Goal: Transaction & Acquisition: Purchase product/service

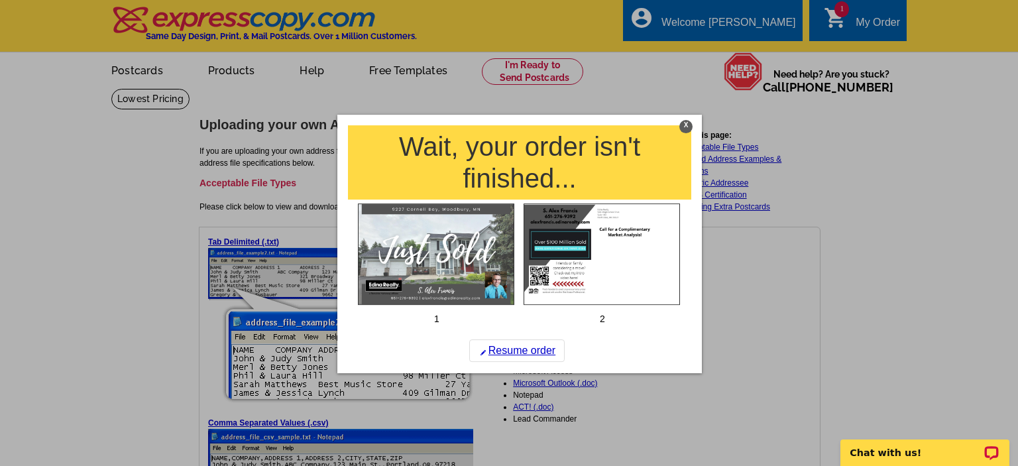
click at [685, 127] on div "X" at bounding box center [685, 126] width 13 height 13
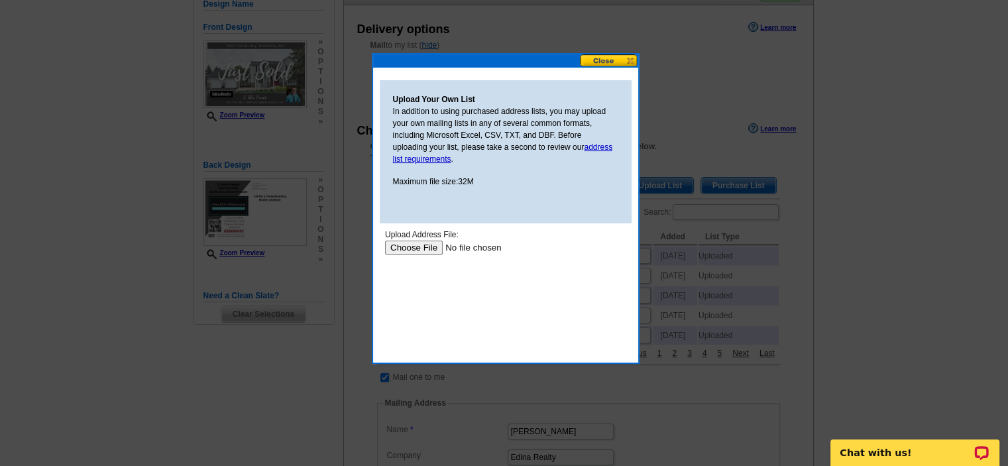
click at [410, 248] on input "file" at bounding box center [468, 248] width 168 height 14
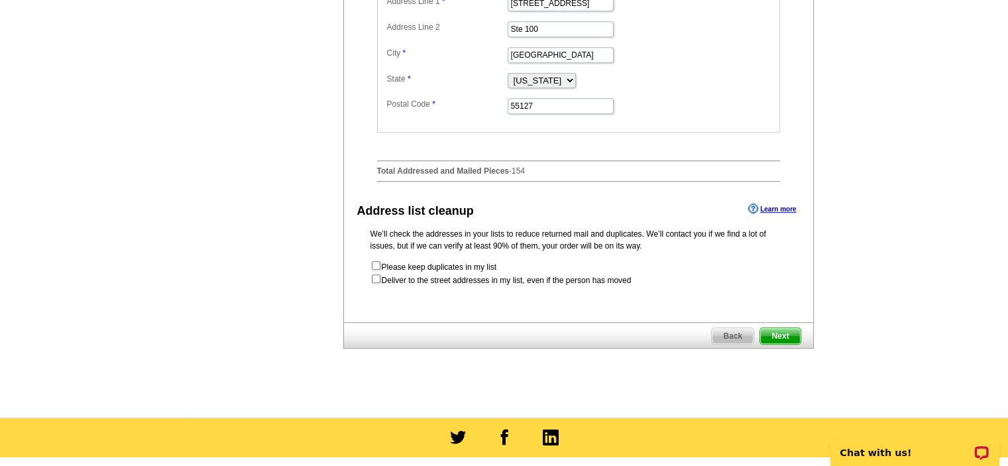
scroll to position [631, 0]
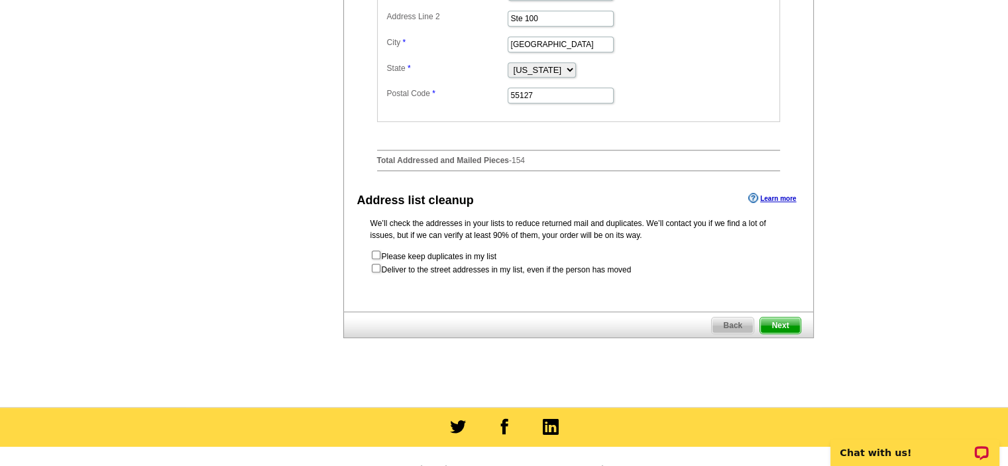
click at [783, 333] on span "Next" at bounding box center [780, 326] width 40 height 16
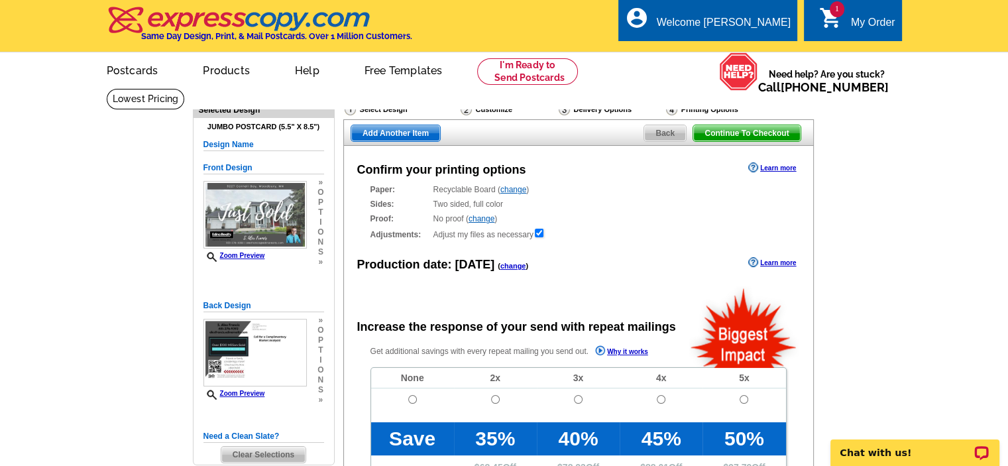
radio input "false"
click at [412, 398] on input "radio" at bounding box center [412, 399] width 9 height 9
radio input "true"
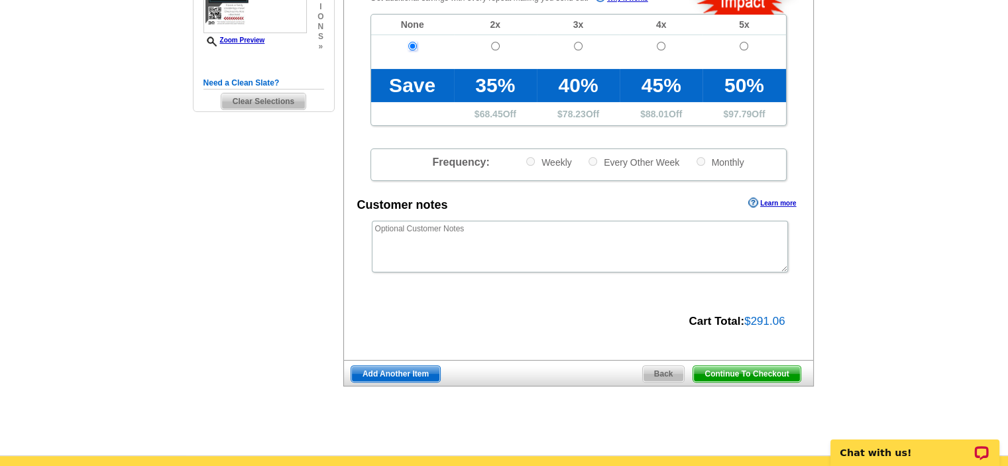
scroll to position [355, 0]
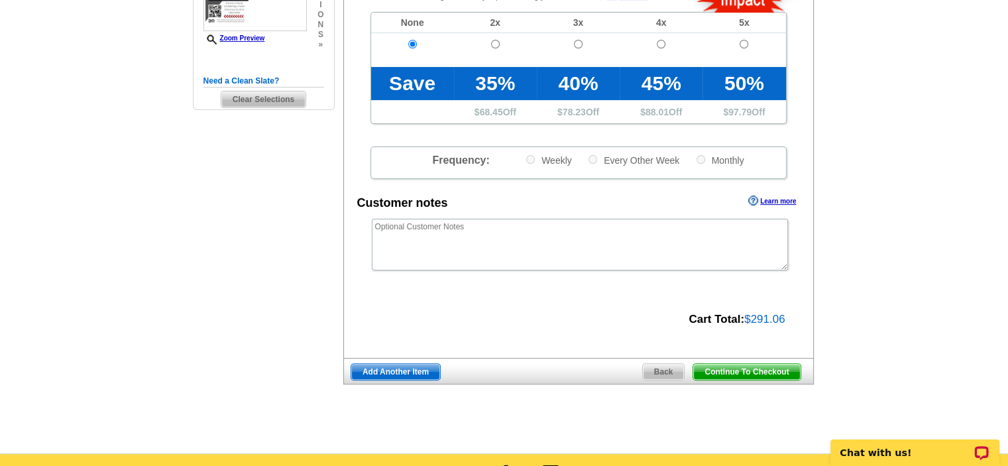
click at [744, 371] on span "Continue To Checkout" at bounding box center [746, 372] width 107 height 16
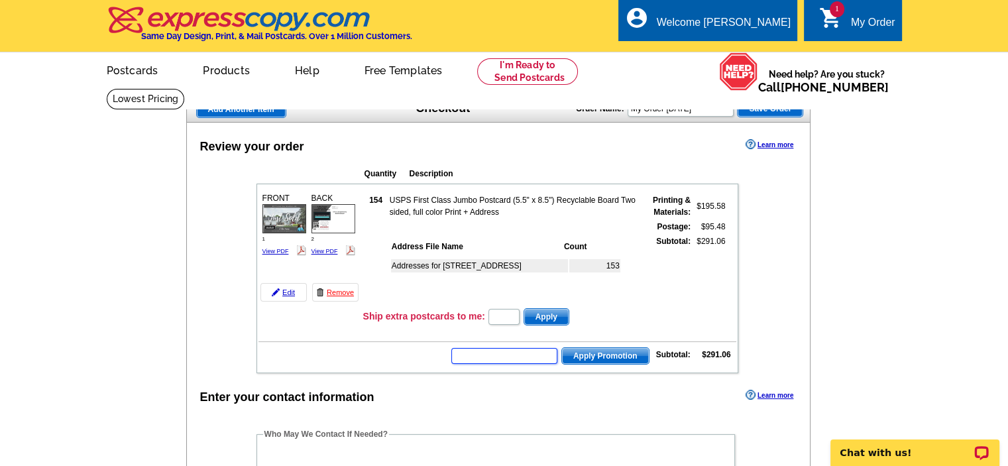
click at [484, 355] on input "text" at bounding box center [504, 356] width 106 height 16
type input "HURRY40"
click at [619, 350] on span "Apply Promotion" at bounding box center [605, 356] width 87 height 16
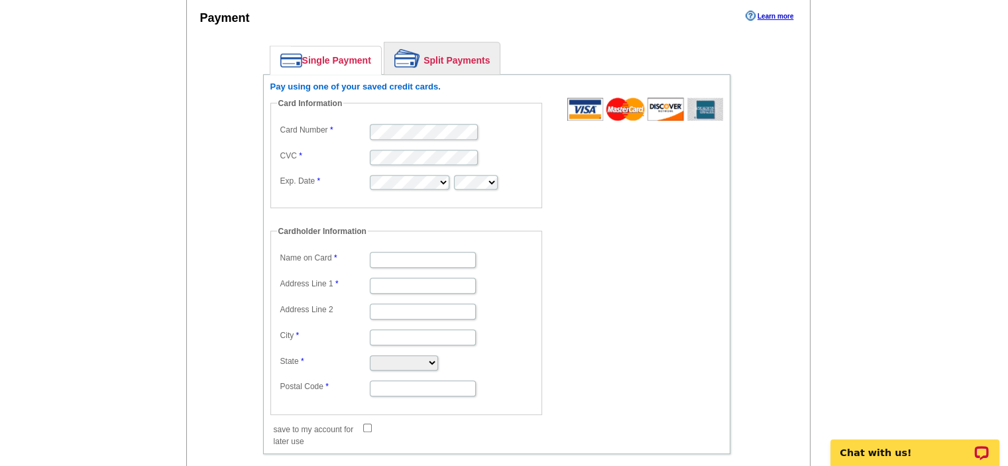
scroll to position [681, 0]
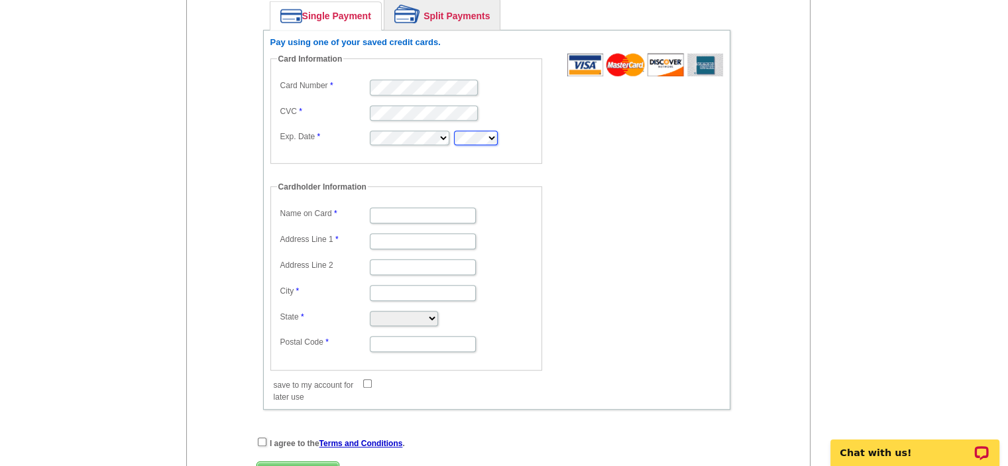
type input "Stephen Francis"
click at [379, 234] on input "Address Line 1" at bounding box center [423, 241] width 106 height 16
type input "[STREET_ADDRESS]"
type input "[GEOGRAPHIC_DATA]"
select select "MN"
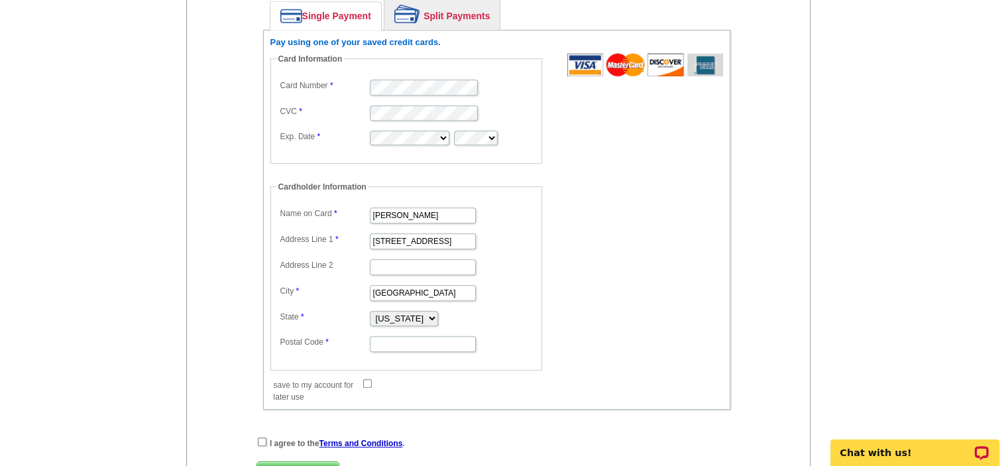
type input "55126"
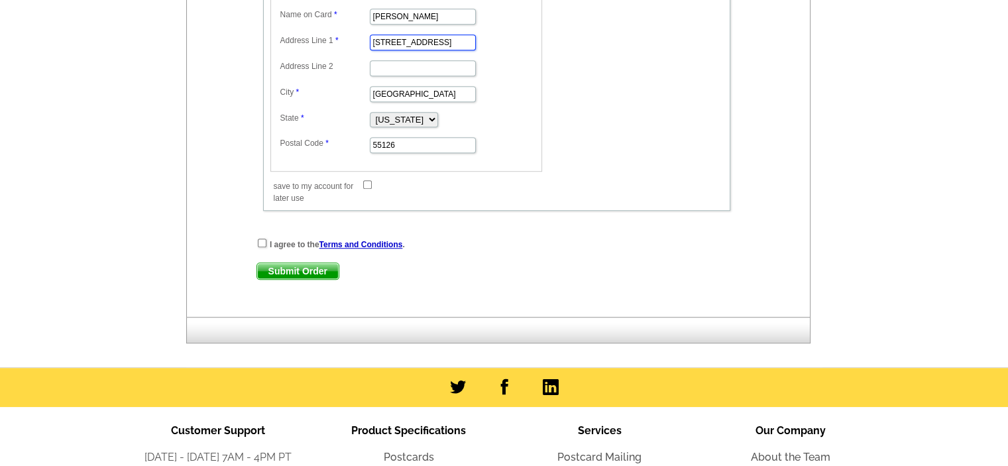
scroll to position [873, 0]
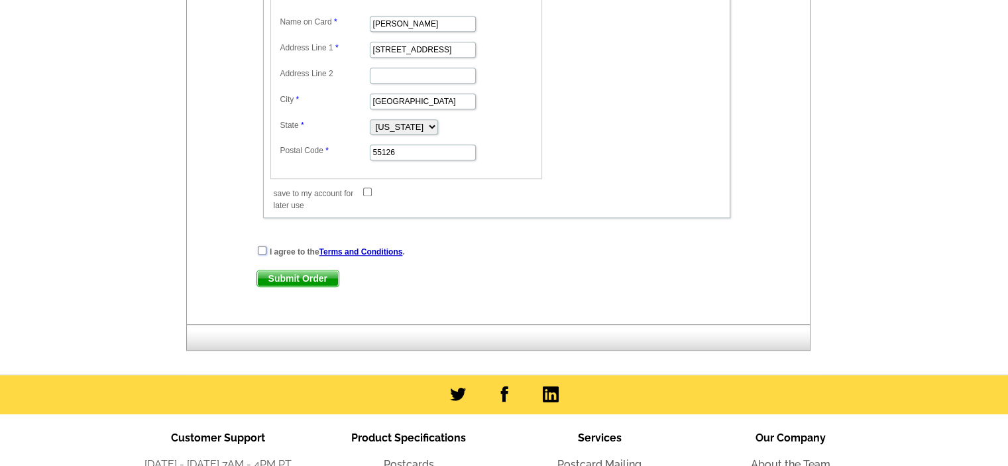
click at [259, 246] on input "checkbox" at bounding box center [262, 250] width 9 height 9
checkbox input "true"
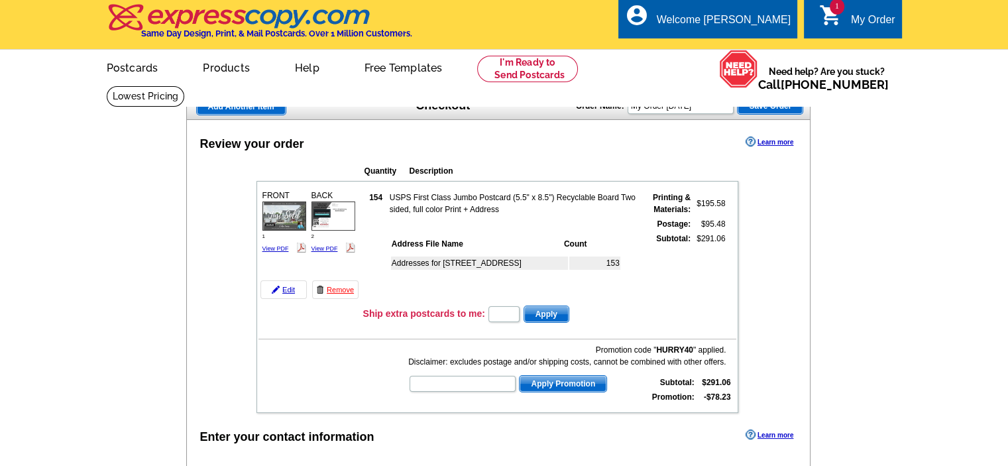
scroll to position [0, 0]
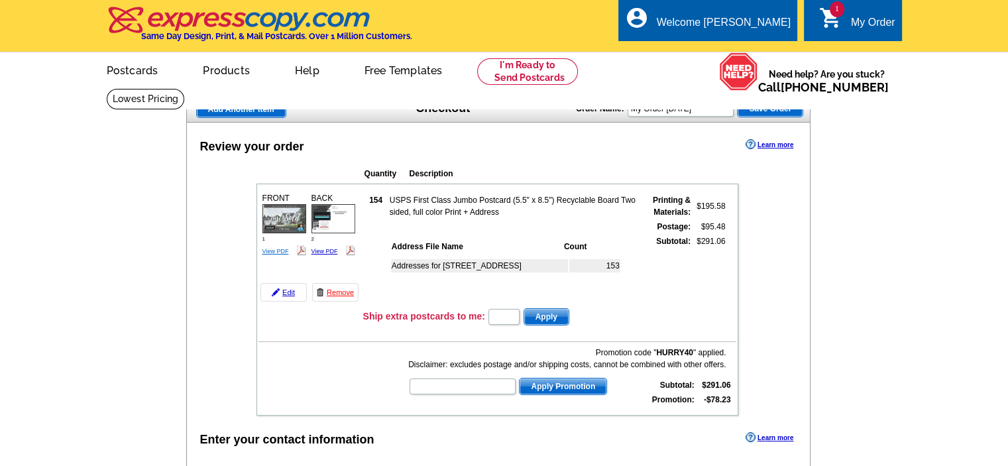
click at [275, 249] on link "View PDF" at bounding box center [276, 251] width 27 height 7
click at [290, 293] on link "Edit" at bounding box center [284, 292] width 46 height 19
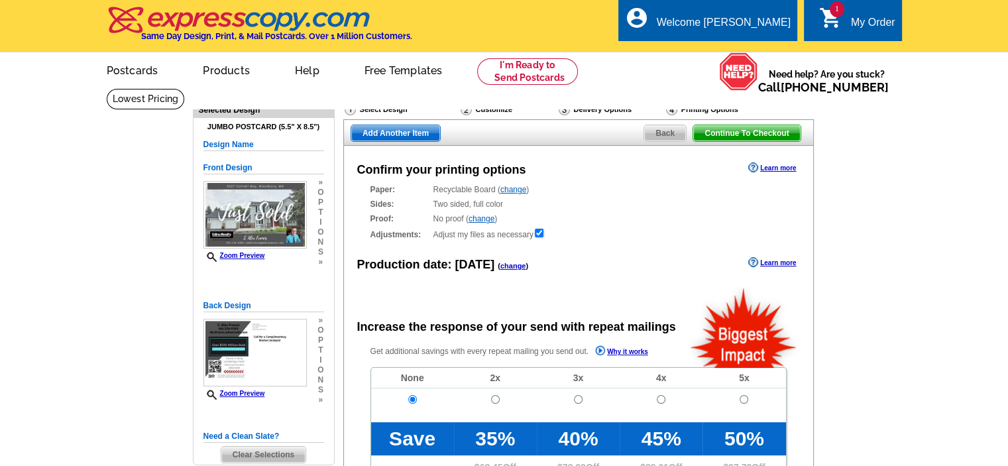
radio input "false"
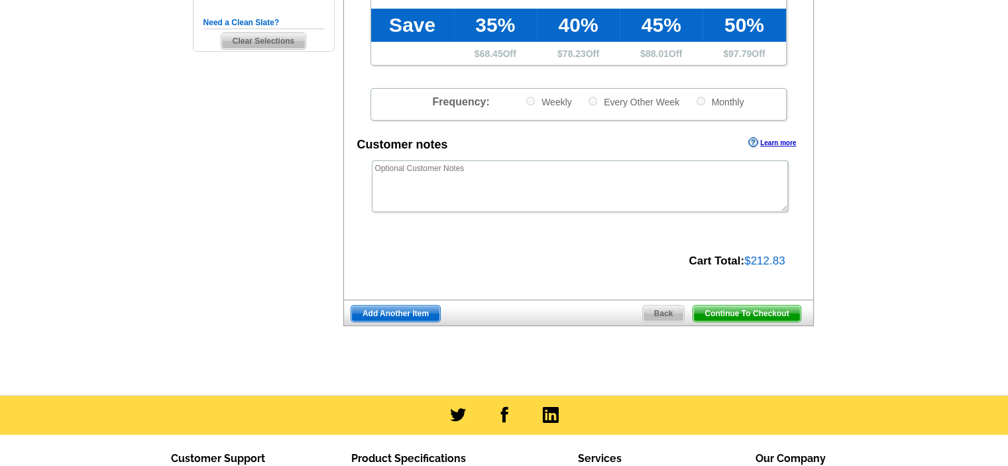
scroll to position [410, 0]
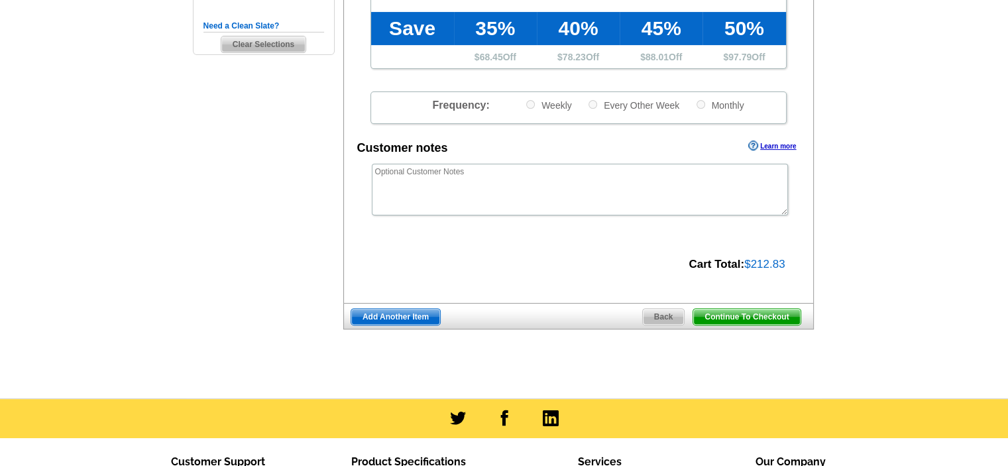
click at [666, 320] on span "Back" at bounding box center [664, 317] width 42 height 16
click at [953, 128] on main "Need Help? call 800-260-5887, chat with support, or have our designers make som…" at bounding box center [504, 38] width 1008 height 721
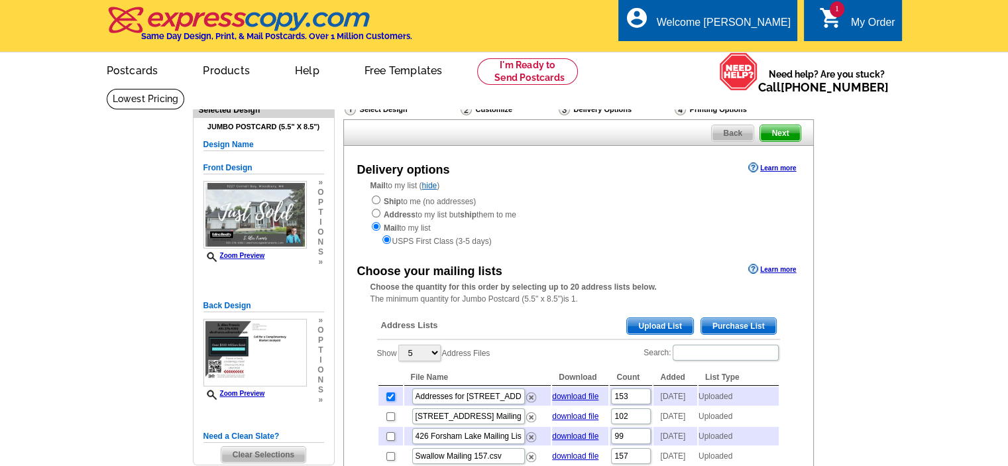
click at [388, 398] on input "checkbox" at bounding box center [390, 396] width 9 height 9
checkbox input "false"
click at [659, 328] on span "Upload List" at bounding box center [660, 326] width 66 height 16
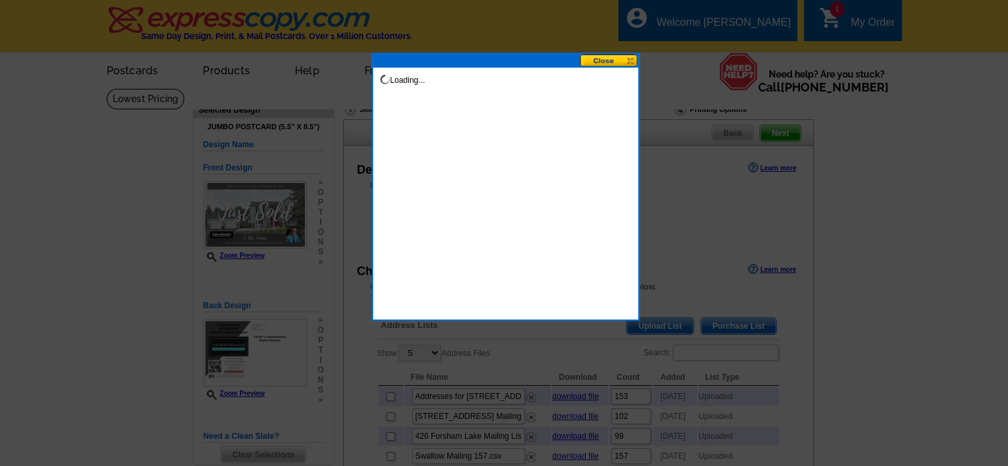
click at [630, 60] on button at bounding box center [609, 60] width 58 height 13
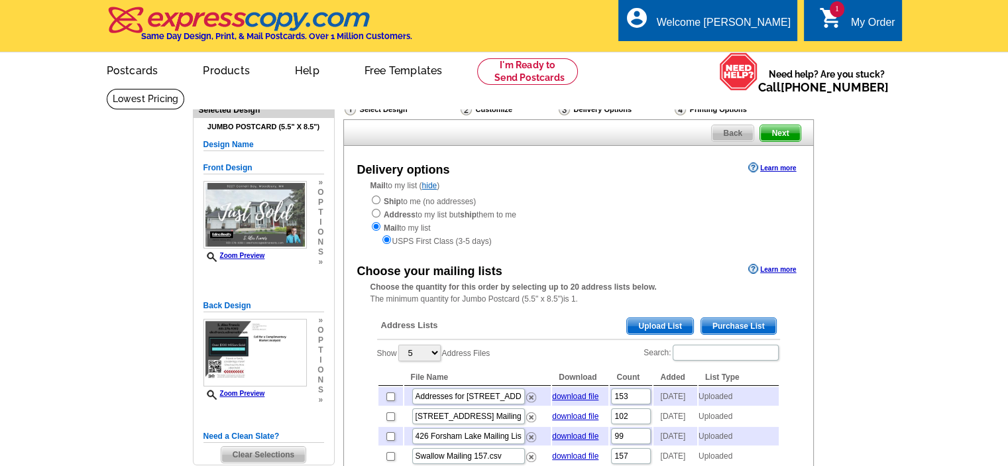
click at [652, 328] on span "Upload List" at bounding box center [660, 326] width 66 height 16
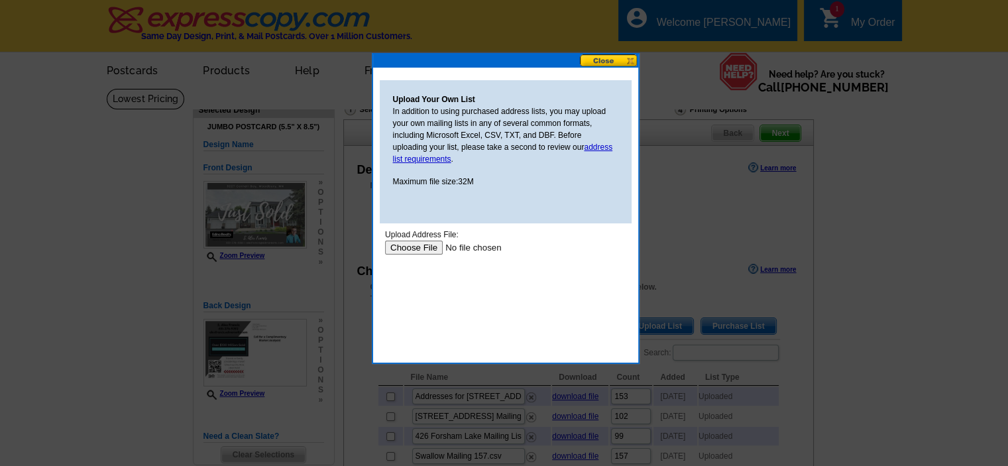
click at [418, 245] on input "file" at bounding box center [468, 248] width 168 height 14
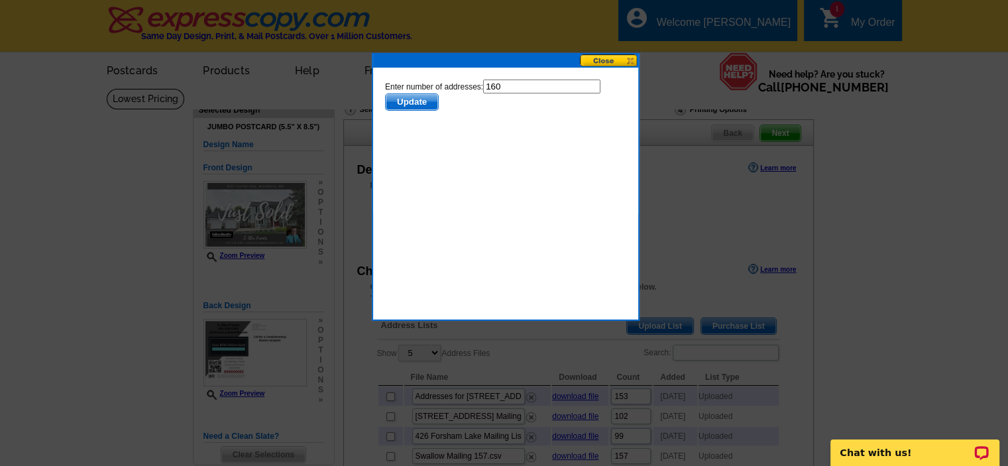
click at [418, 103] on span "Update" at bounding box center [411, 102] width 52 height 16
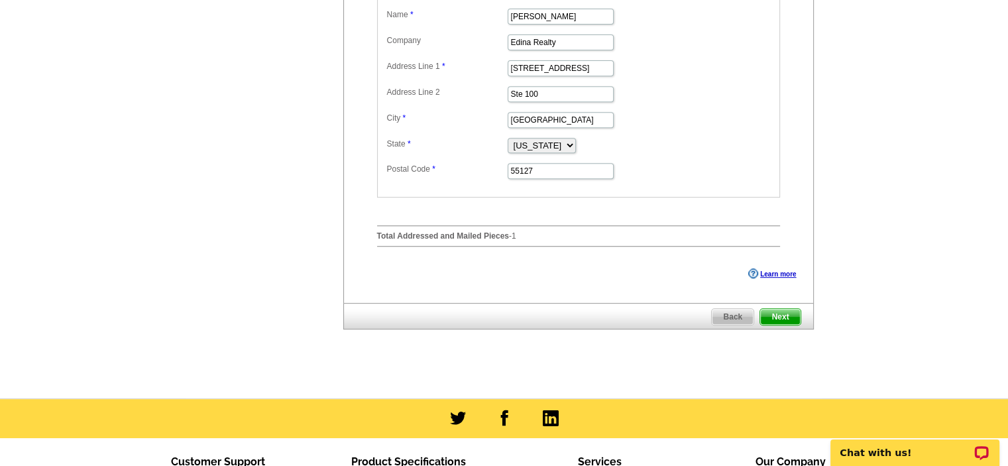
scroll to position [591, 0]
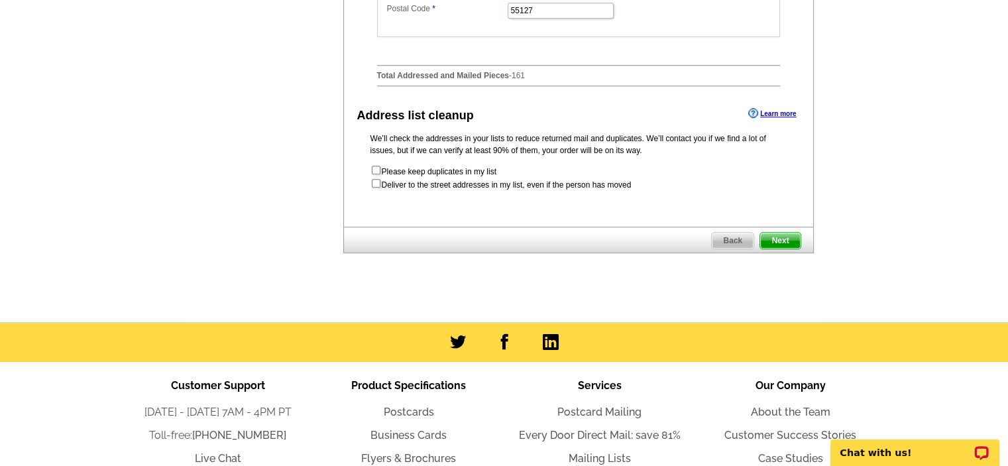
click at [784, 249] on span "Next" at bounding box center [780, 241] width 40 height 16
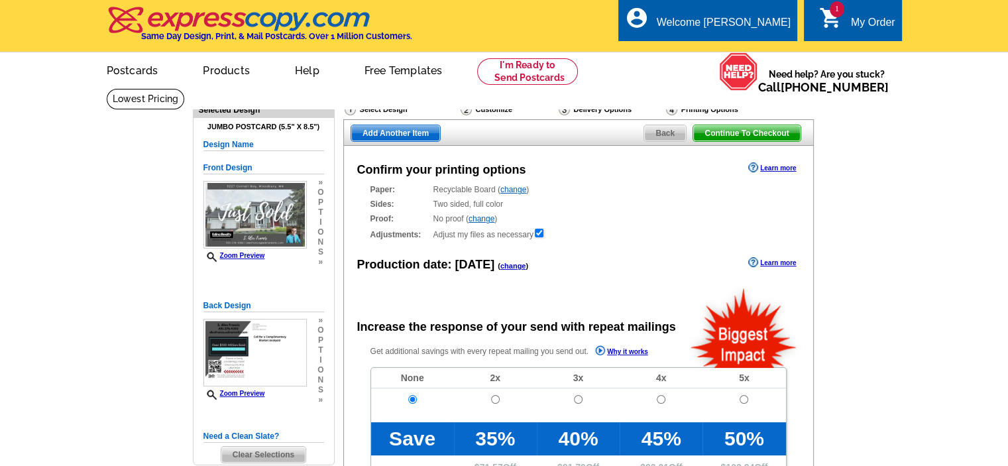
radio input "false"
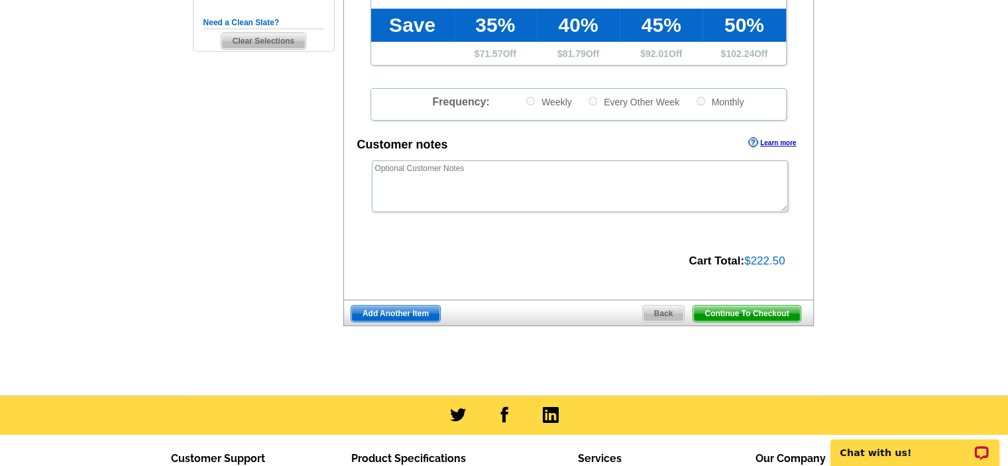
scroll to position [443, 0]
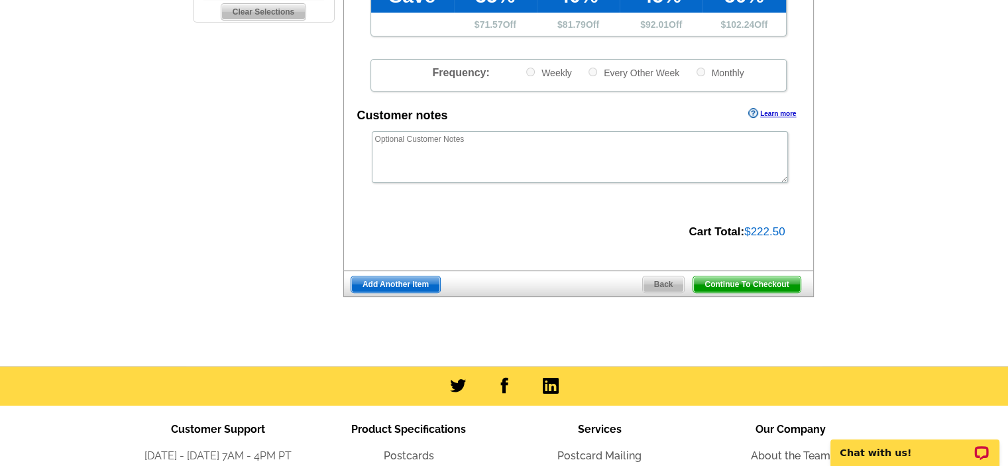
click at [756, 286] on span "Continue To Checkout" at bounding box center [746, 284] width 107 height 16
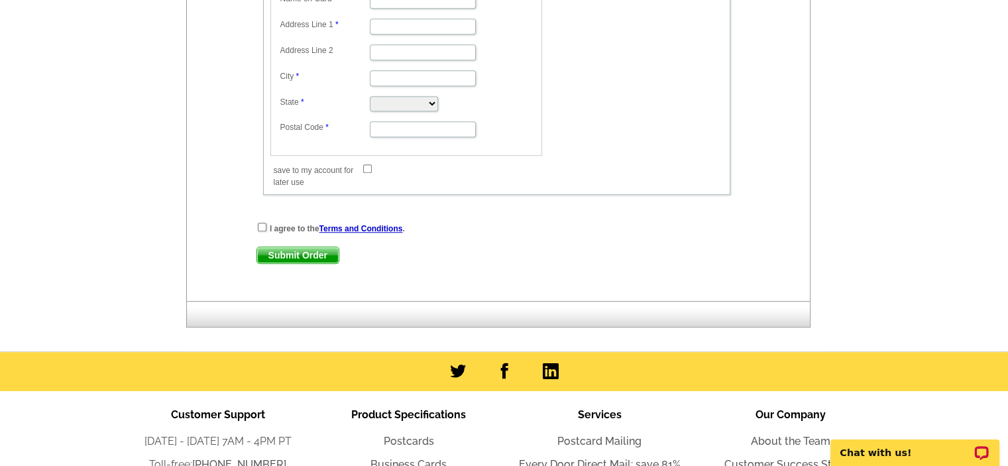
scroll to position [900, 0]
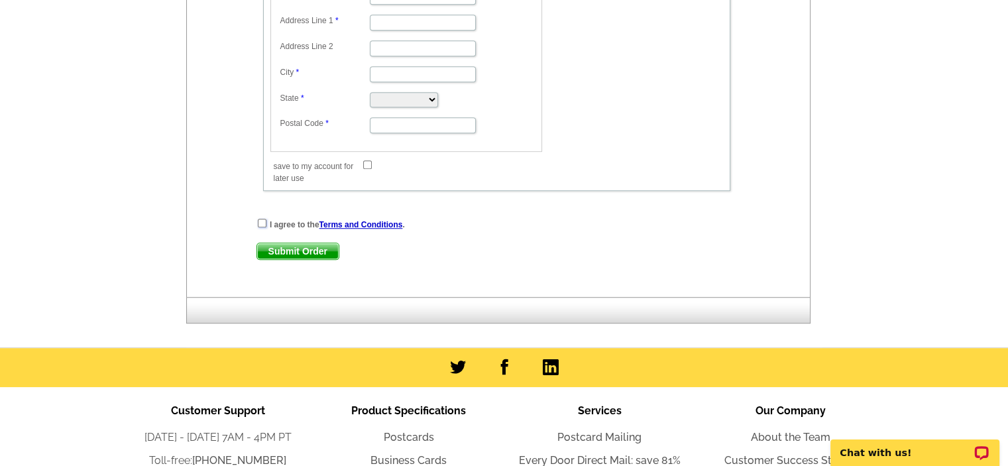
click at [262, 219] on input "checkbox" at bounding box center [262, 223] width 9 height 9
checkbox input "true"
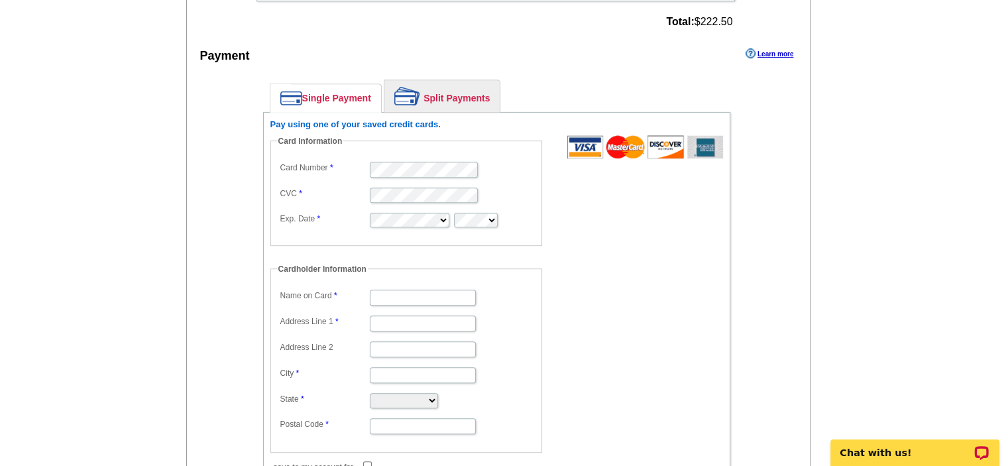
scroll to position [594, 0]
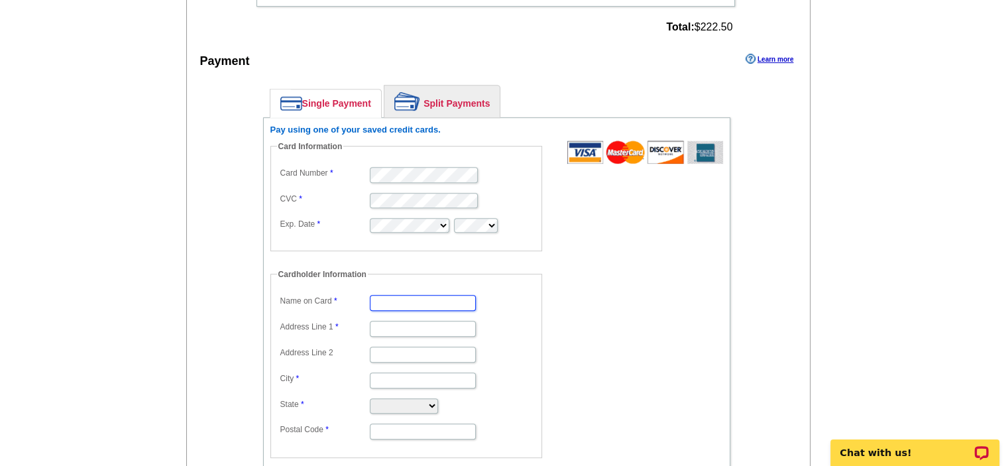
type input "[PERSON_NAME]"
click at [384, 321] on input "Address Line 1" at bounding box center [423, 329] width 106 height 16
type input "[STREET_ADDRESS]"
type input "Shoreview"
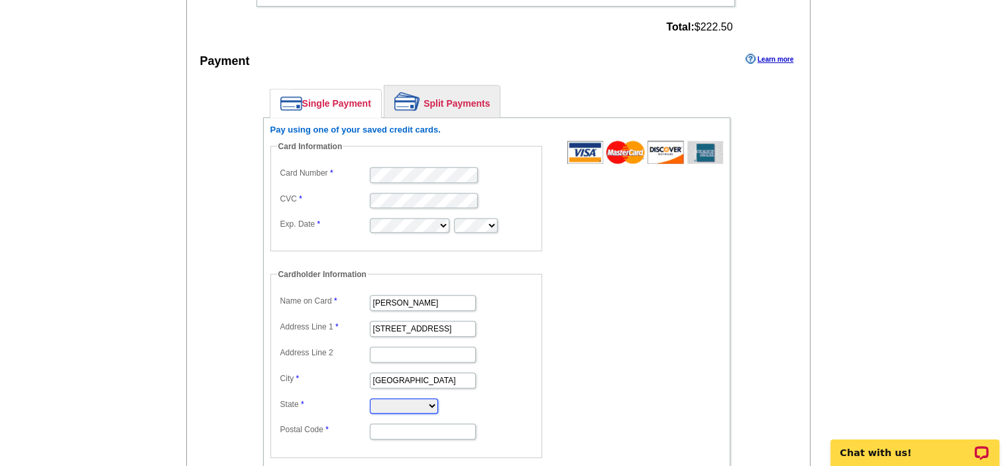
select select "MN"
type input "55126"
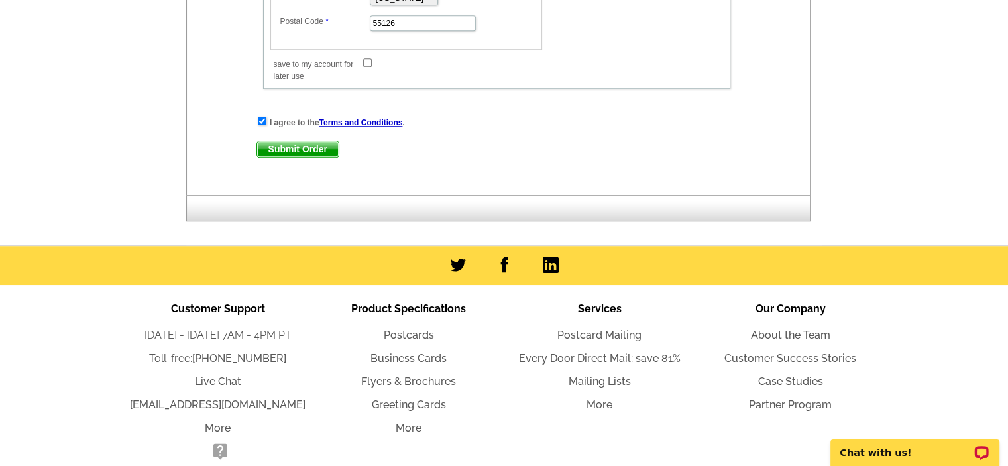
scroll to position [1004, 0]
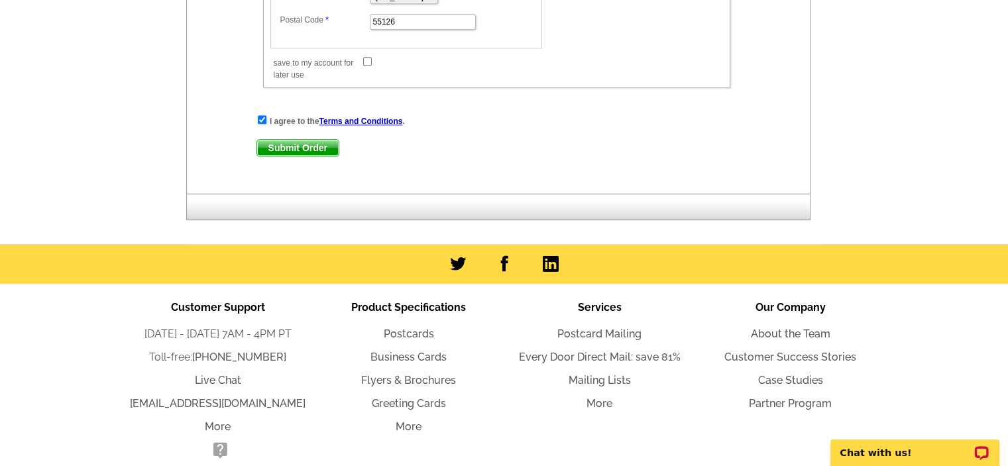
click at [302, 140] on span "Submit Order" at bounding box center [298, 148] width 82 height 16
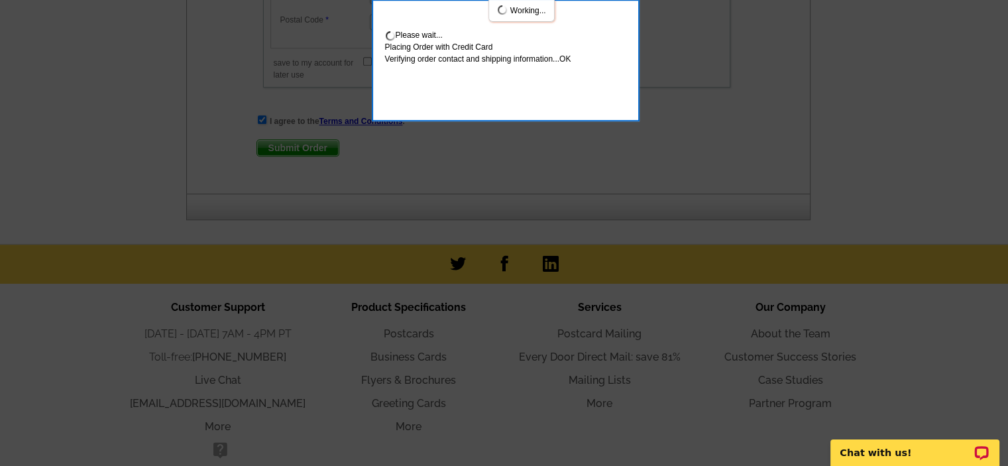
scroll to position [1076, 0]
